Goal: Information Seeking & Learning: Learn about a topic

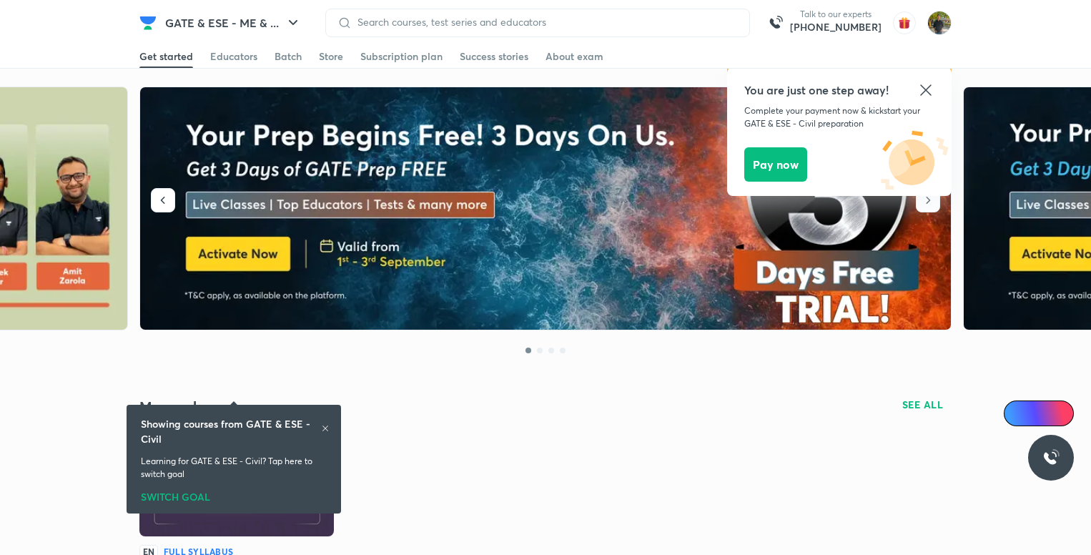
scroll to position [358, 0]
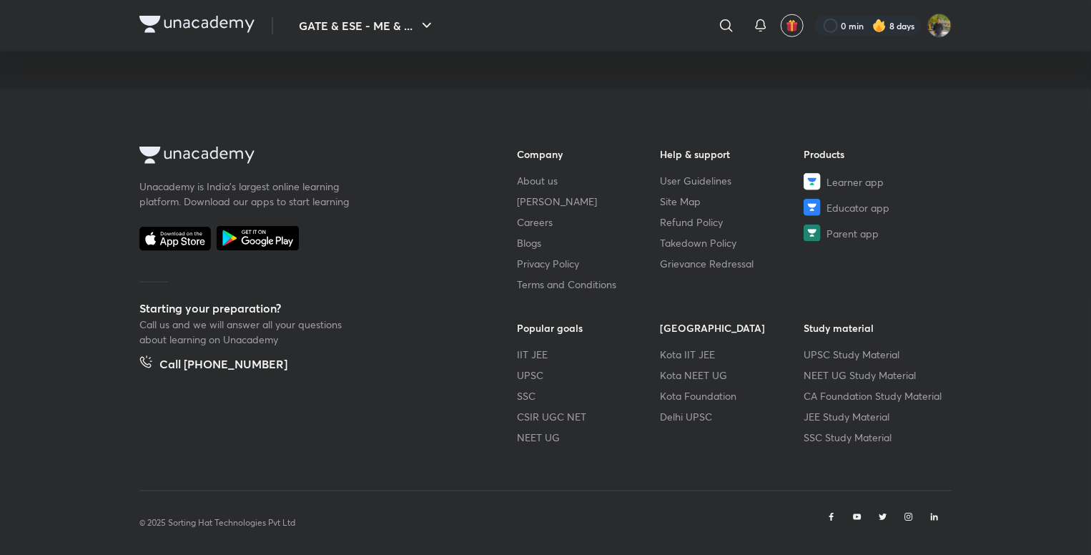
scroll to position [805, 0]
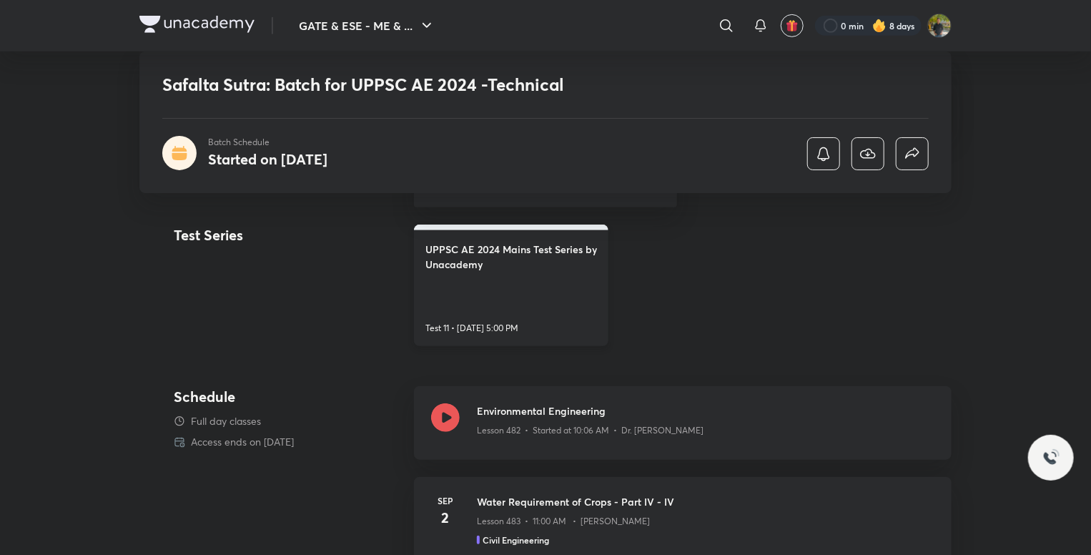
scroll to position [572, 0]
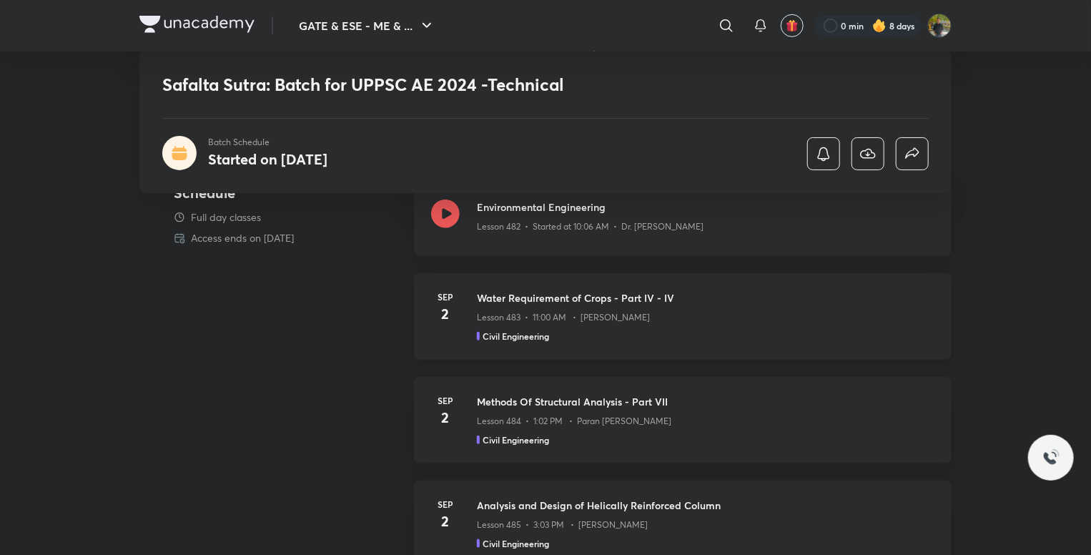
click at [613, 315] on p "Lesson 483 • 11:00 AM • Abhishek Shrivastava" at bounding box center [563, 317] width 173 height 13
click at [652, 240] on div "Environmental Engineering Lesson 482 • Started at 10:06 AM • Dr. Jaspal Singh" at bounding box center [683, 219] width 538 height 74
click at [615, 321] on p "Lesson 483 • 11:00 AM • [PERSON_NAME]" at bounding box center [563, 317] width 173 height 13
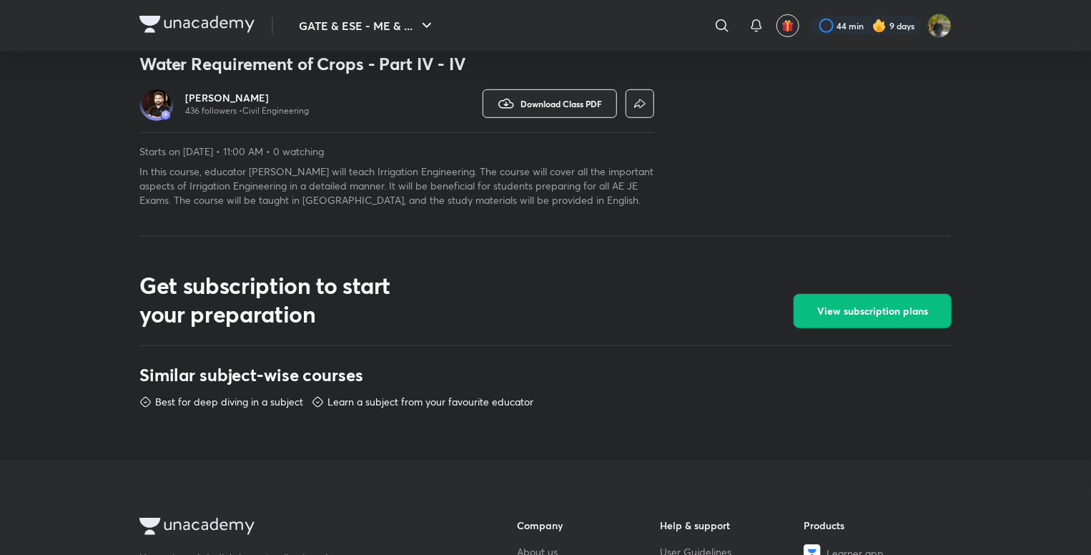
scroll to position [429, 0]
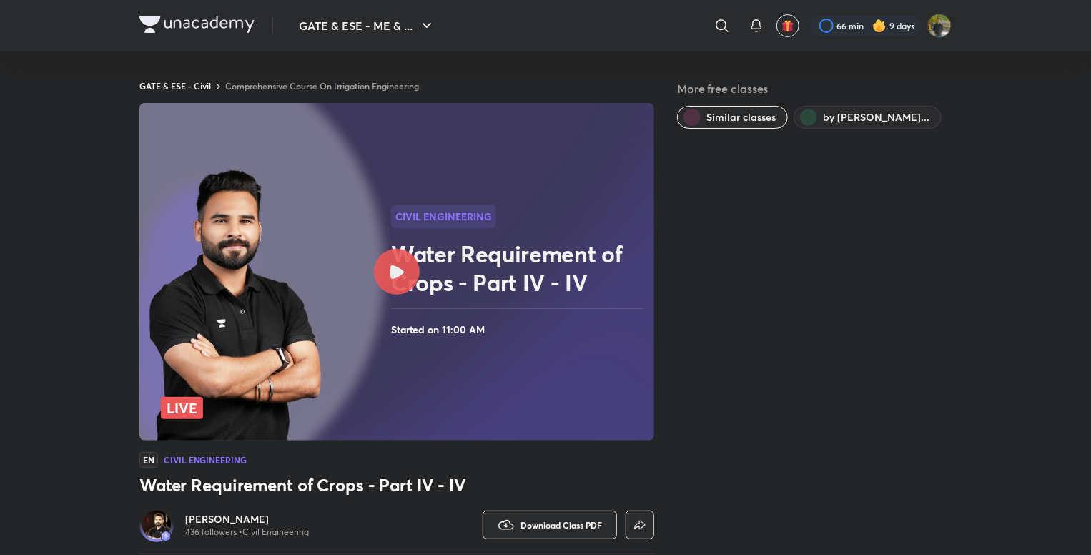
click at [412, 258] on div at bounding box center [397, 272] width 46 height 46
click at [409, 277] on div at bounding box center [397, 272] width 46 height 46
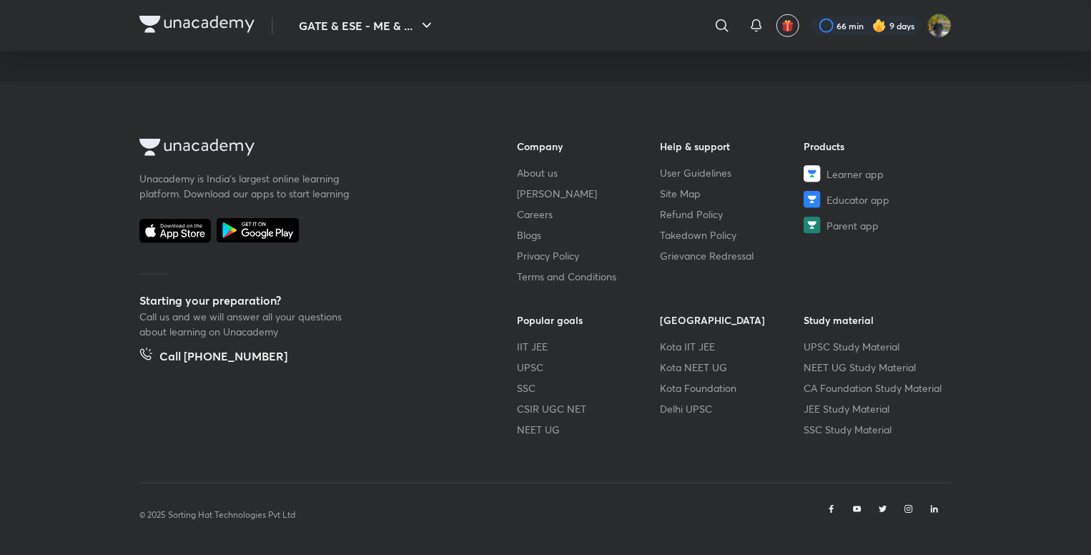
scroll to position [802, 0]
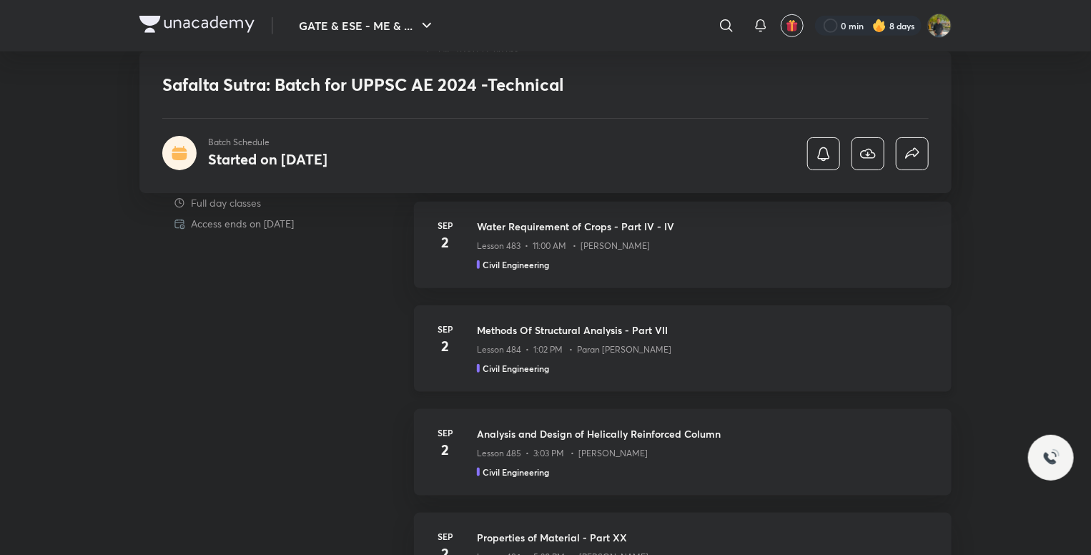
scroll to position [644, 0]
click at [668, 368] on div "Civil Engineering" at bounding box center [706, 368] width 458 height 13
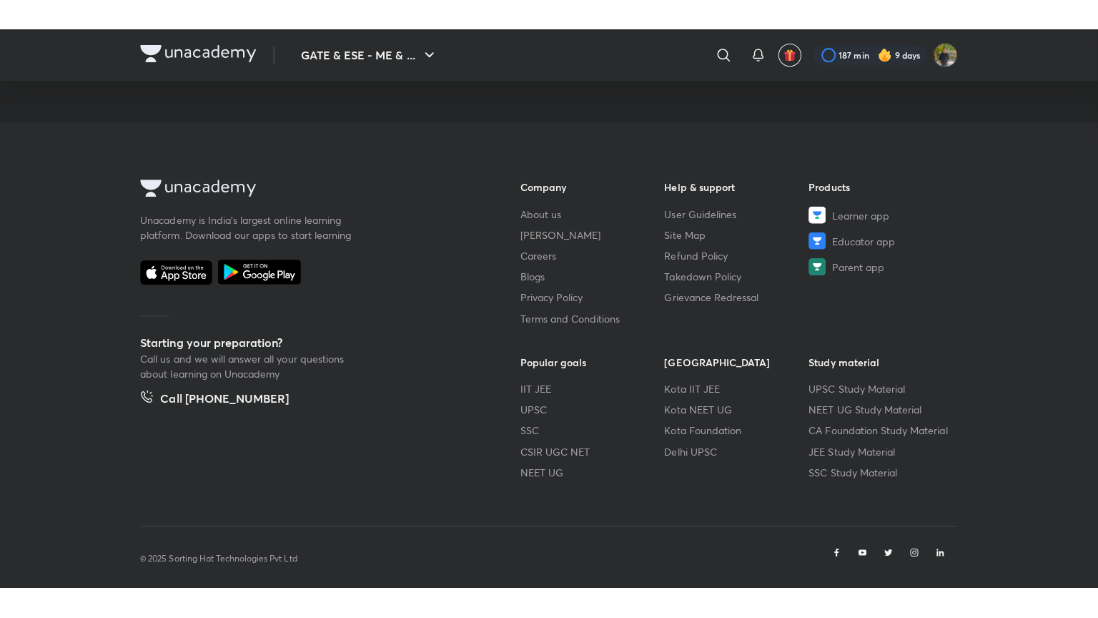
scroll to position [739, 0]
